Goal: Task Accomplishment & Management: Manage account settings

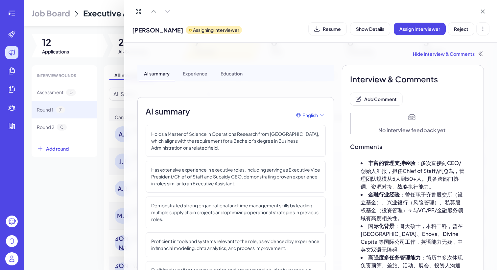
scroll to position [42, 0]
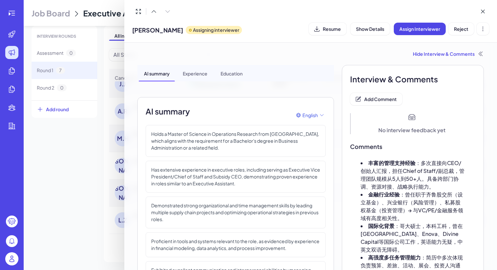
click at [61, 23] on div at bounding box center [248, 135] width 497 height 270
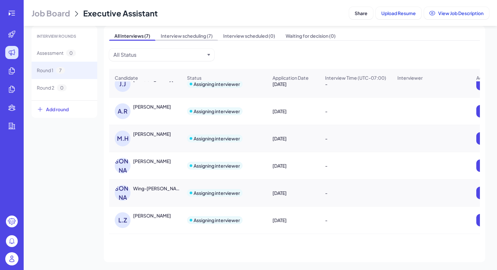
click at [165, 40] on span "Interview scheduling (7)" at bounding box center [186, 35] width 62 height 9
click at [12, 261] on img at bounding box center [11, 259] width 13 height 13
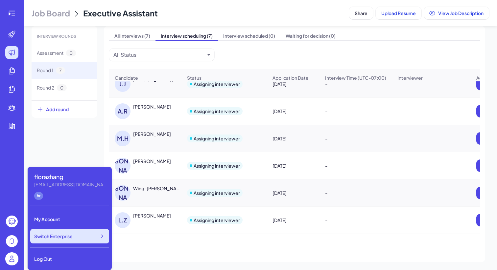
click at [68, 233] on div "Switch Enterprise" at bounding box center [69, 236] width 79 height 14
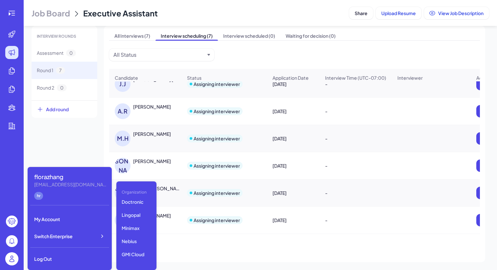
scroll to position [143, 0]
click at [141, 245] on p "GMI Cloud" at bounding box center [136, 246] width 35 height 12
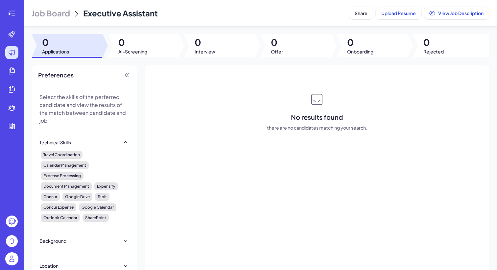
click at [49, 15] on span "Job Board" at bounding box center [51, 13] width 38 height 11
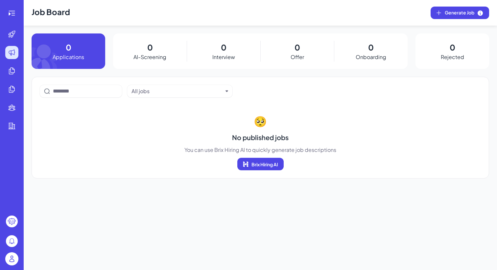
click at [13, 258] on img at bounding box center [11, 259] width 13 height 13
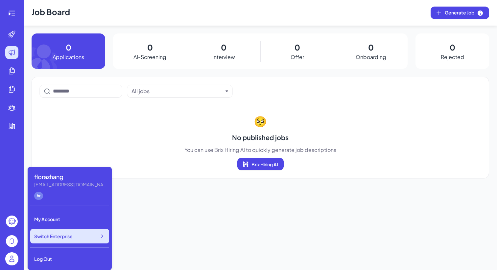
click at [81, 240] on div "Switch Enterprise" at bounding box center [69, 236] width 79 height 14
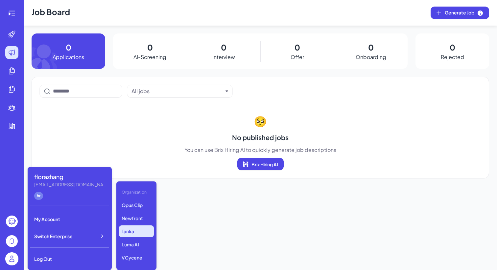
scroll to position [143, 0]
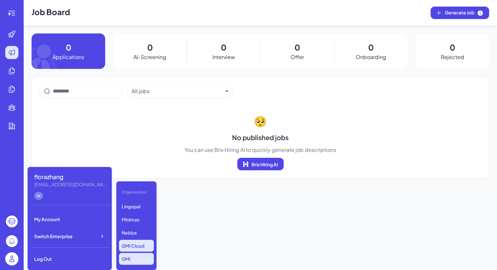
click at [132, 260] on p "GMI" at bounding box center [136, 259] width 35 height 12
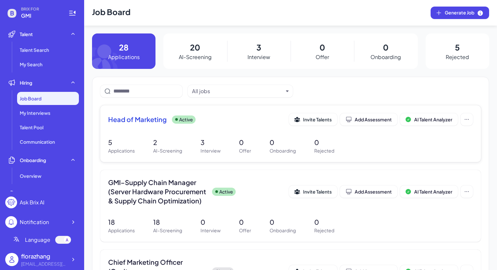
click at [148, 111] on div "Head of Marketing Active Invite Talents Add Assessment AI Talent Analyzer 5 App…" at bounding box center [290, 133] width 380 height 57
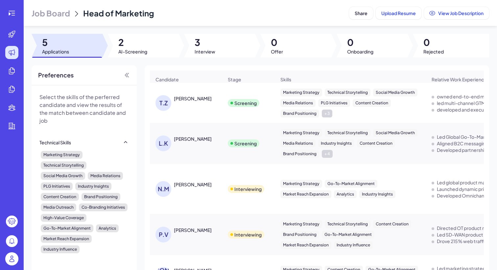
click at [206, 44] on span "3" at bounding box center [205, 42] width 21 height 12
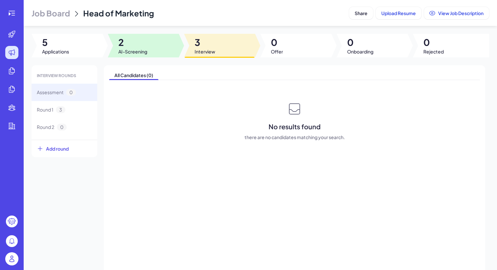
click at [155, 34] on div at bounding box center [143, 46] width 71 height 24
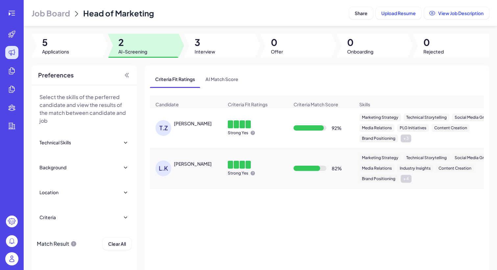
click at [180, 36] on div at bounding box center [181, 46] width 5 height 24
click at [185, 127] on div "Travis Zane" at bounding box center [193, 123] width 38 height 7
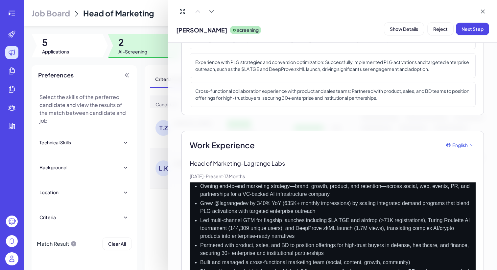
scroll to position [169, 0]
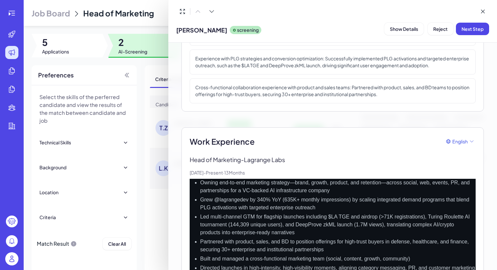
click at [158, 203] on div at bounding box center [248, 135] width 497 height 270
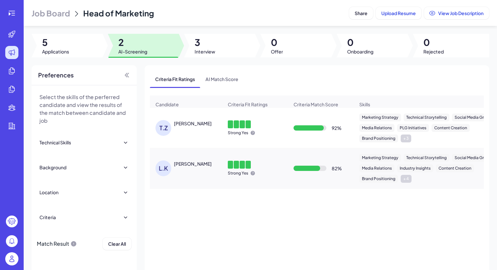
click at [180, 165] on div "Laché Kamani" at bounding box center [193, 164] width 38 height 7
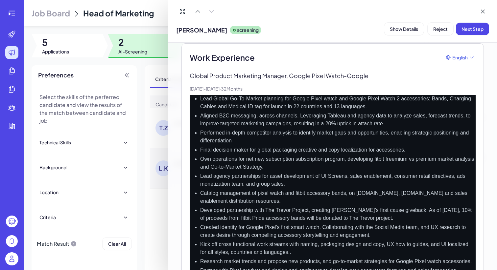
scroll to position [141, 0]
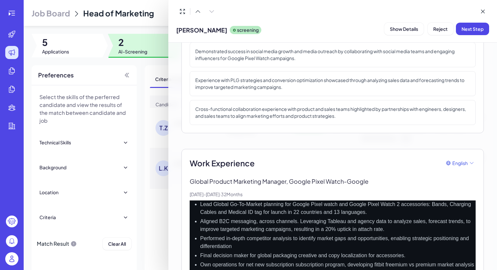
click at [58, 34] on div at bounding box center [248, 135] width 497 height 270
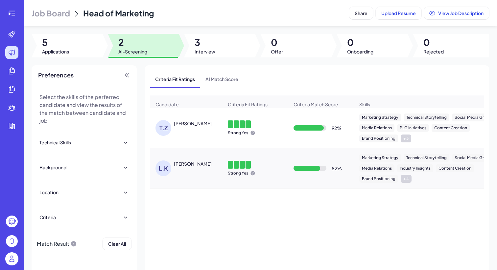
click at [8, 264] on div at bounding box center [11, 259] width 13 height 13
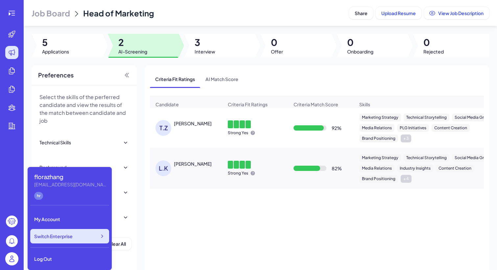
click at [75, 238] on div "Switch Enterprise" at bounding box center [69, 236] width 79 height 14
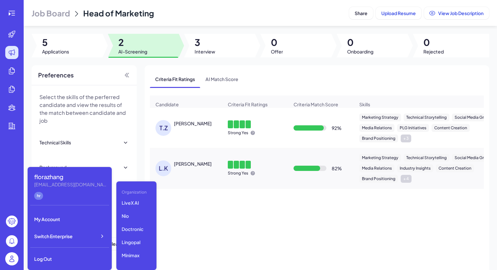
scroll to position [143, 0]
click at [135, 230] on p "Nebius" at bounding box center [136, 233] width 35 height 12
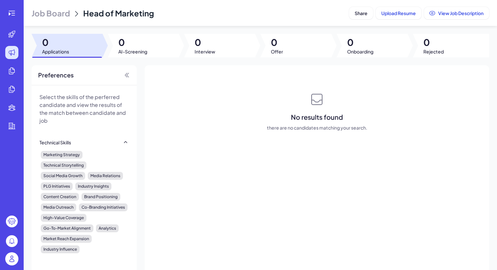
click at [60, 10] on span "Job Board" at bounding box center [51, 13] width 38 height 11
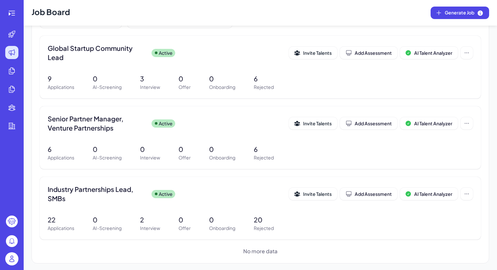
scroll to position [71, 0]
